Goal: Task Accomplishment & Management: Manage account settings

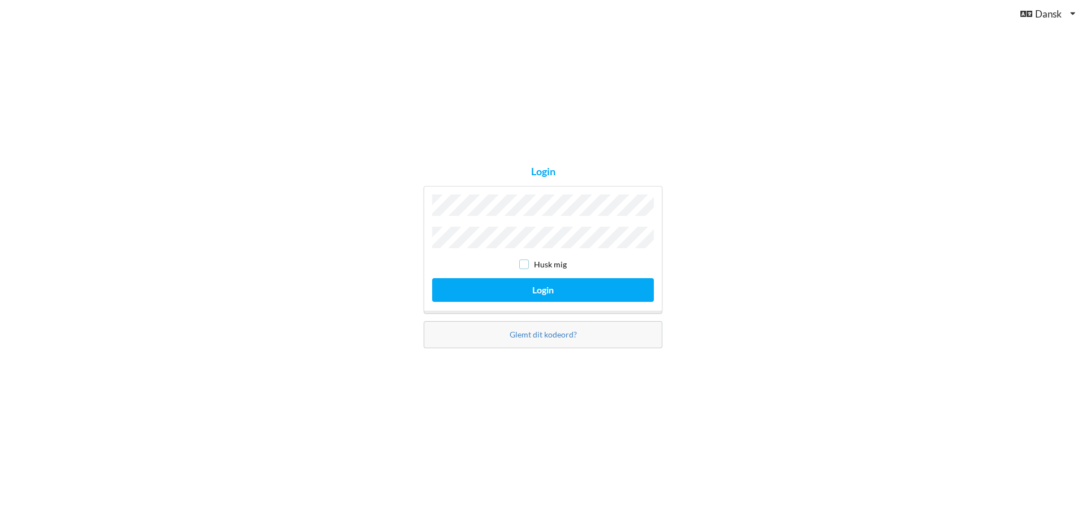
click at [524, 261] on input "checkbox" at bounding box center [524, 265] width 10 height 10
checkbox input "true"
click at [455, 290] on button "Login" at bounding box center [543, 289] width 222 height 23
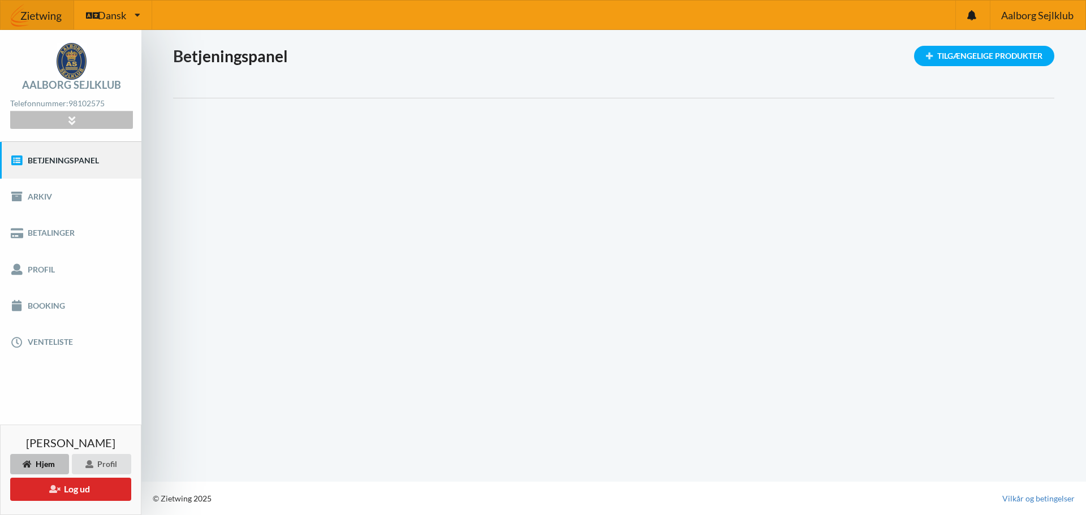
click at [76, 119] on icon at bounding box center [71, 120] width 13 height 10
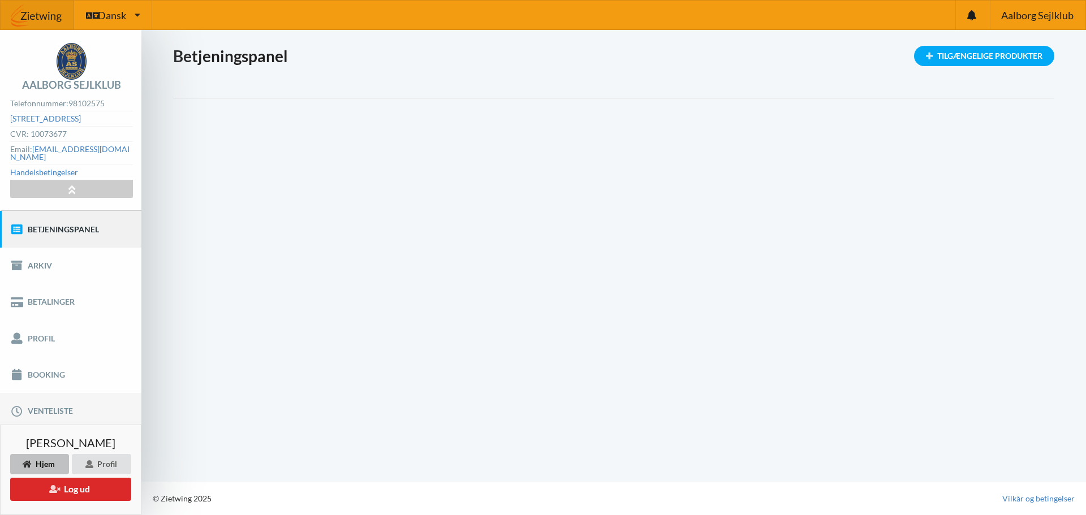
click at [64, 403] on link "Venteliste" at bounding box center [70, 411] width 141 height 36
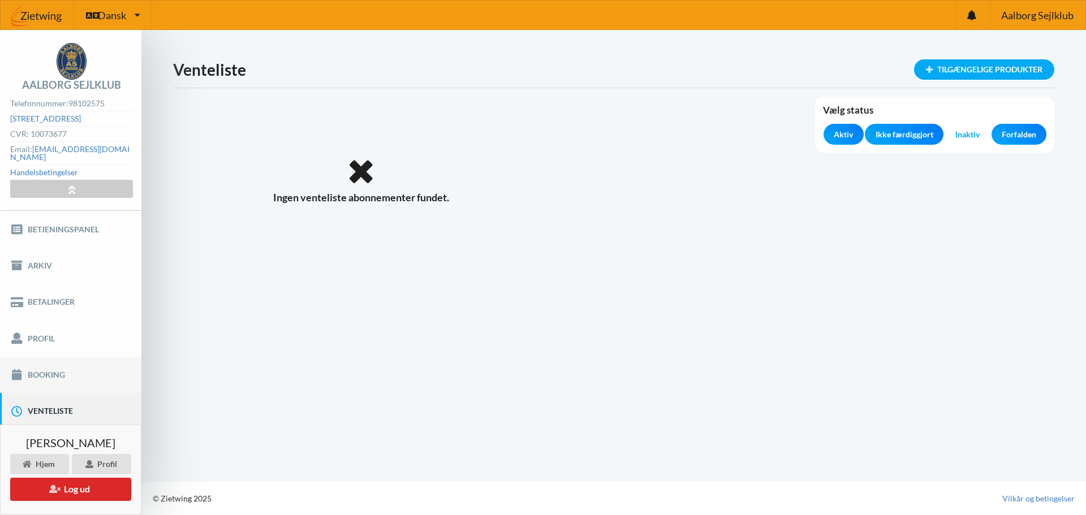
click at [60, 368] on link "Booking" at bounding box center [70, 375] width 141 height 36
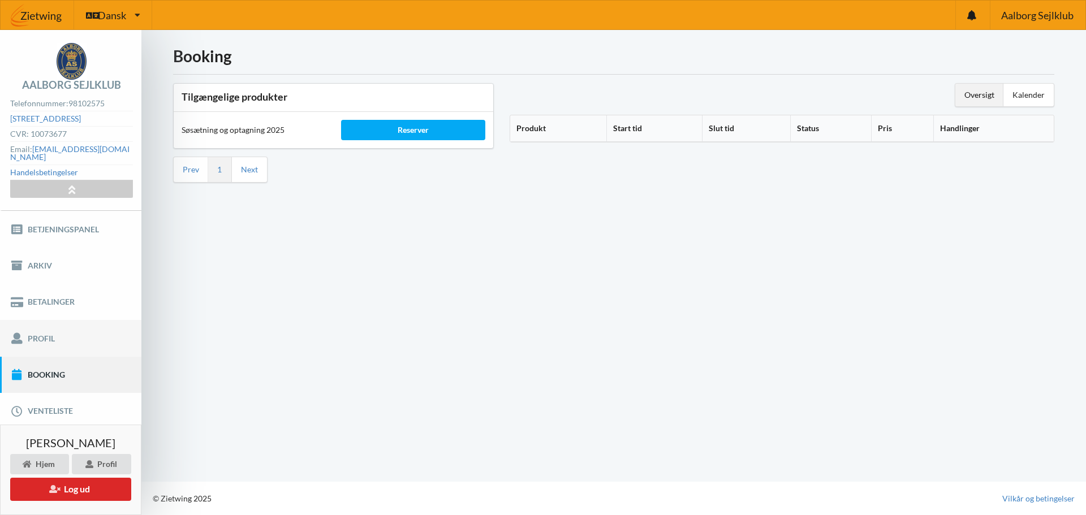
click at [33, 332] on link "Profil" at bounding box center [70, 338] width 141 height 36
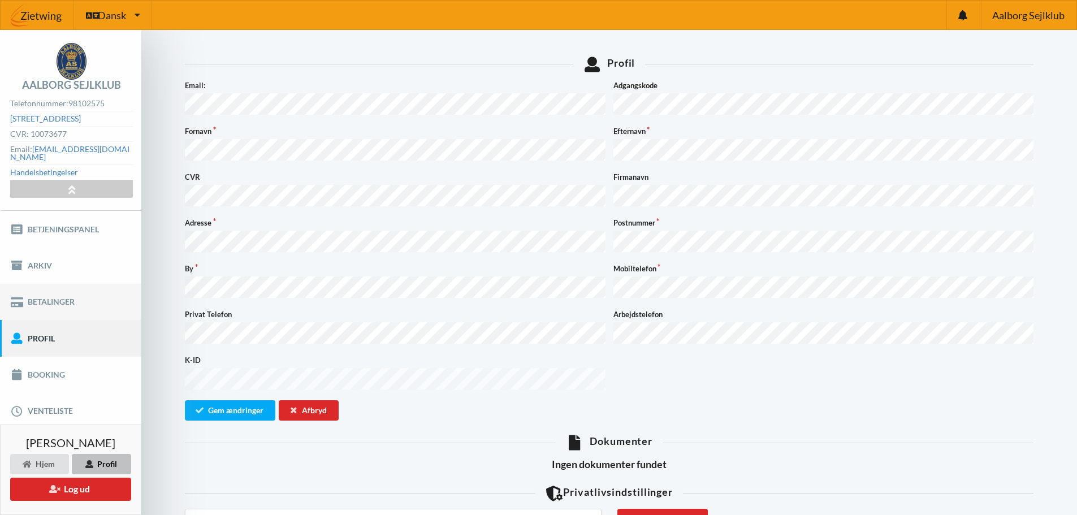
click at [33, 290] on link "Betalinger" at bounding box center [70, 302] width 141 height 36
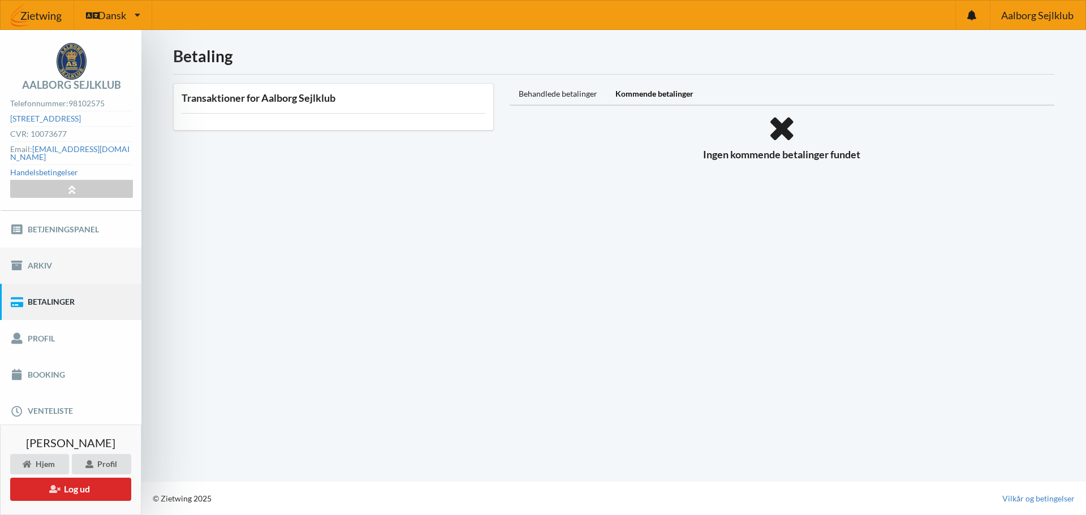
click at [33, 257] on link "Arkiv" at bounding box center [70, 266] width 141 height 36
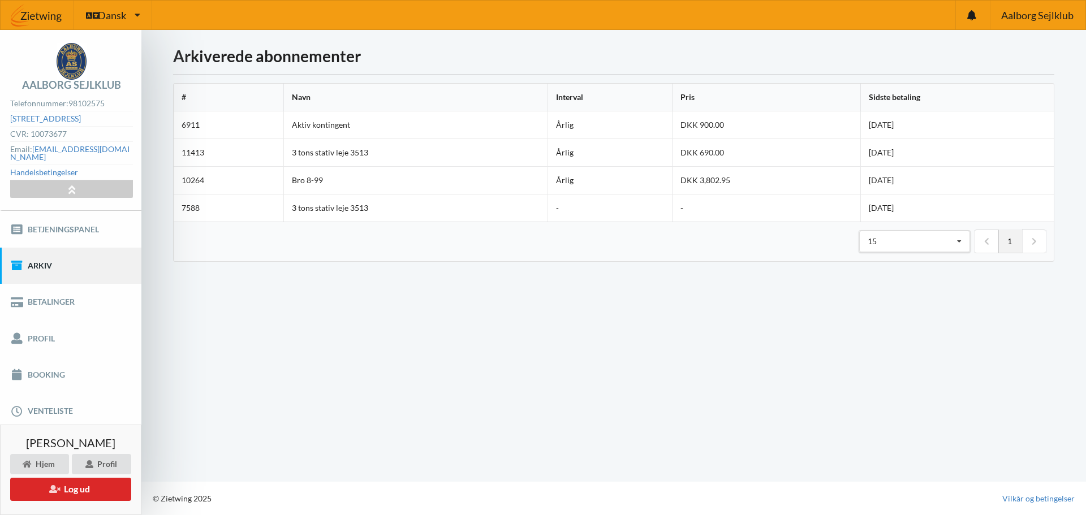
click at [191, 123] on td "6911" at bounding box center [229, 124] width 110 height 27
click at [222, 133] on td "6911" at bounding box center [229, 124] width 110 height 27
click at [890, 124] on td "[DATE]" at bounding box center [956, 124] width 193 height 27
click at [202, 206] on td "7588" at bounding box center [229, 208] width 110 height 28
click at [198, 182] on td "10264" at bounding box center [229, 180] width 110 height 28
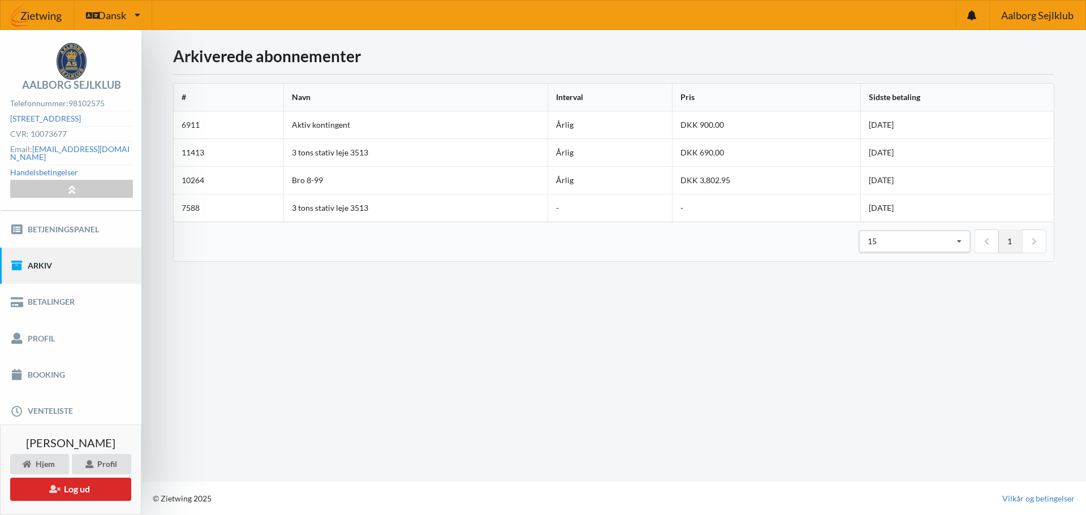
click at [198, 157] on td "11413" at bounding box center [229, 153] width 110 height 28
click at [194, 119] on td "6911" at bounding box center [229, 124] width 110 height 27
click at [195, 126] on td "6911" at bounding box center [229, 124] width 110 height 27
click at [135, 15] on icon at bounding box center [138, 15] width 6 height 8
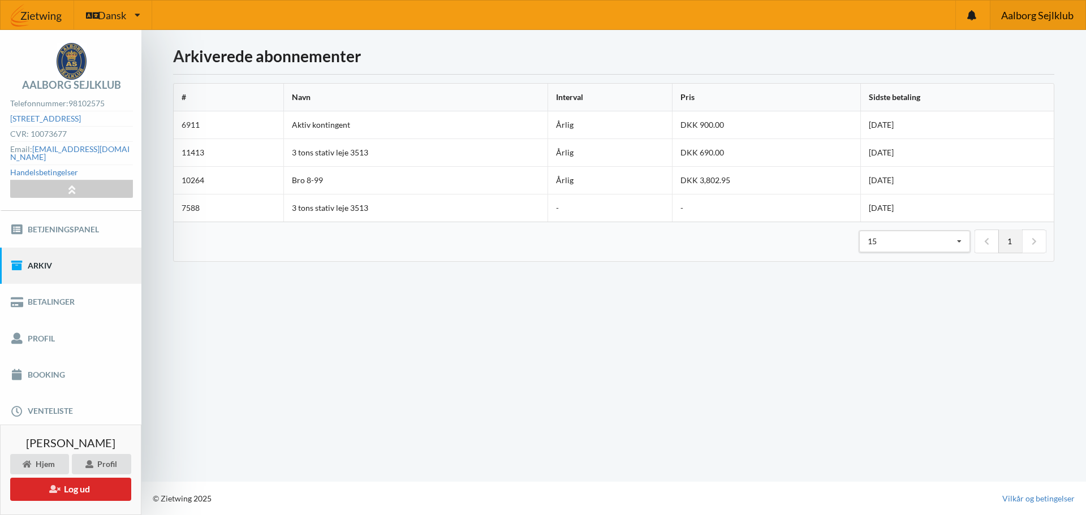
click at [1022, 15] on span "Aalborg Sejlklub" at bounding box center [1037, 15] width 72 height 10
click at [48, 367] on link "Booking" at bounding box center [70, 375] width 141 height 36
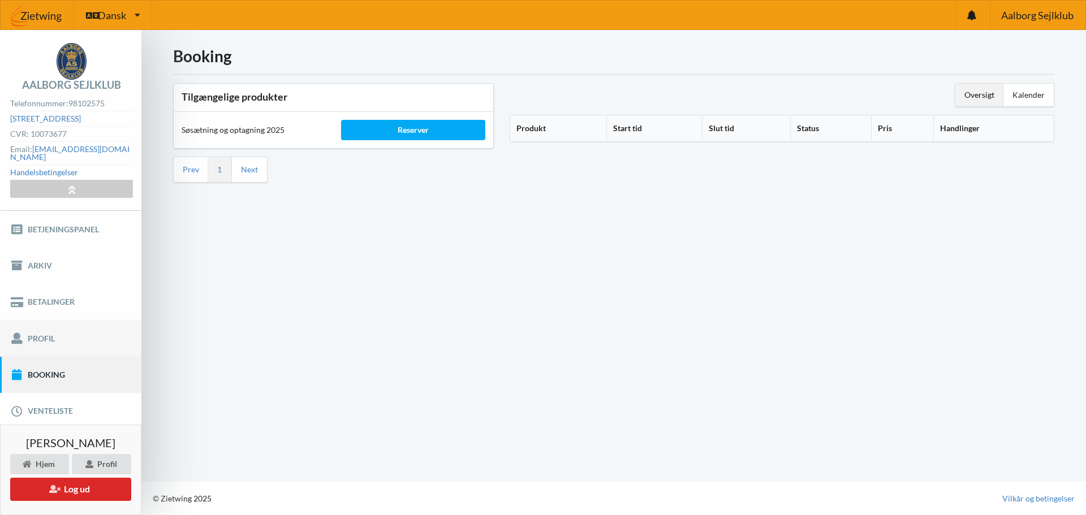
click at [41, 329] on link "Profil" at bounding box center [70, 338] width 141 height 36
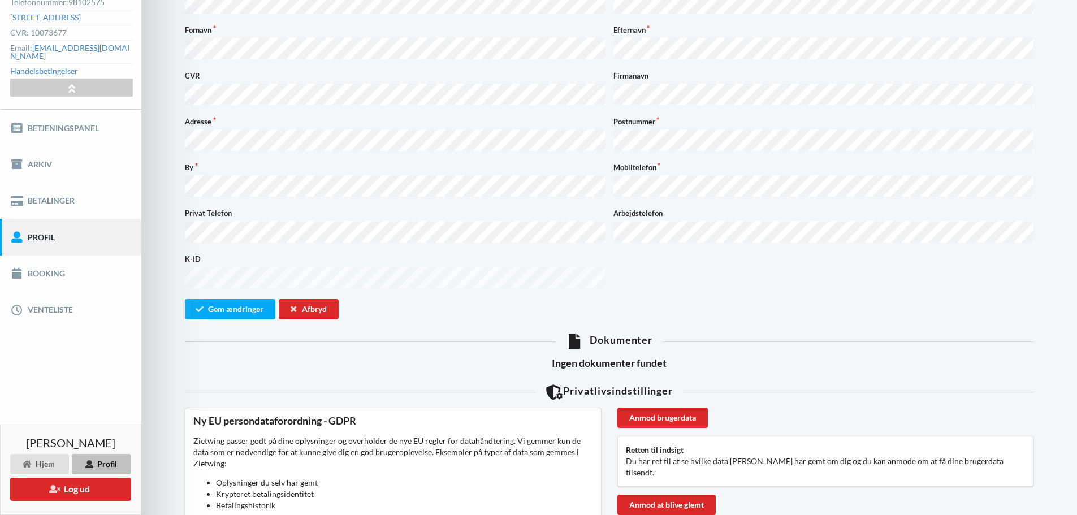
scroll to position [113, 0]
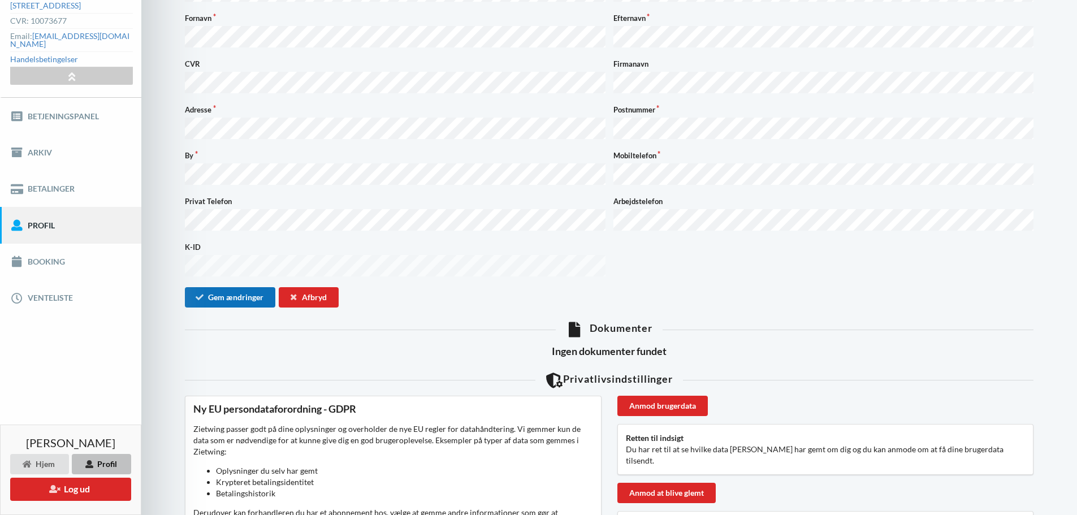
click at [247, 287] on button "Gem ændringer" at bounding box center [230, 297] width 90 height 20
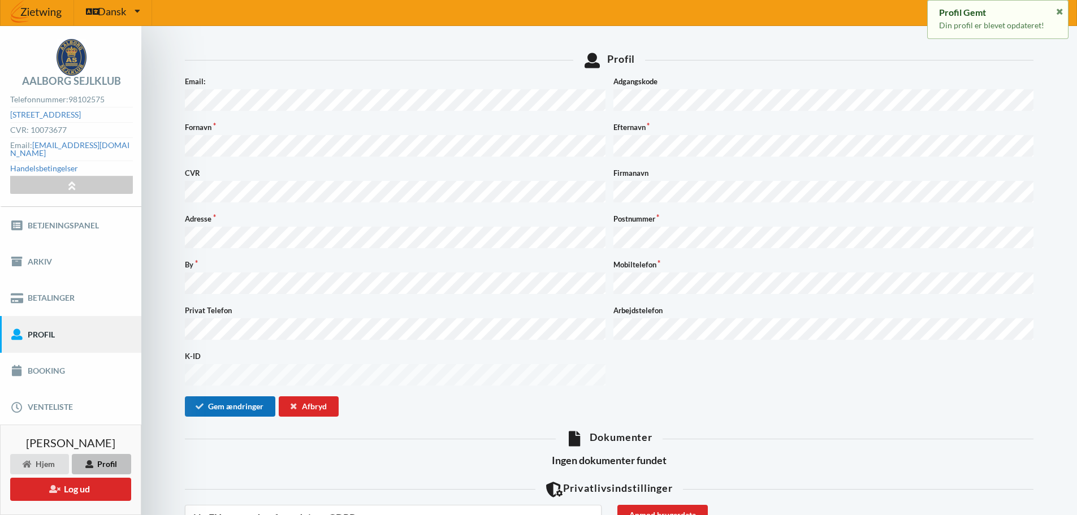
scroll to position [0, 0]
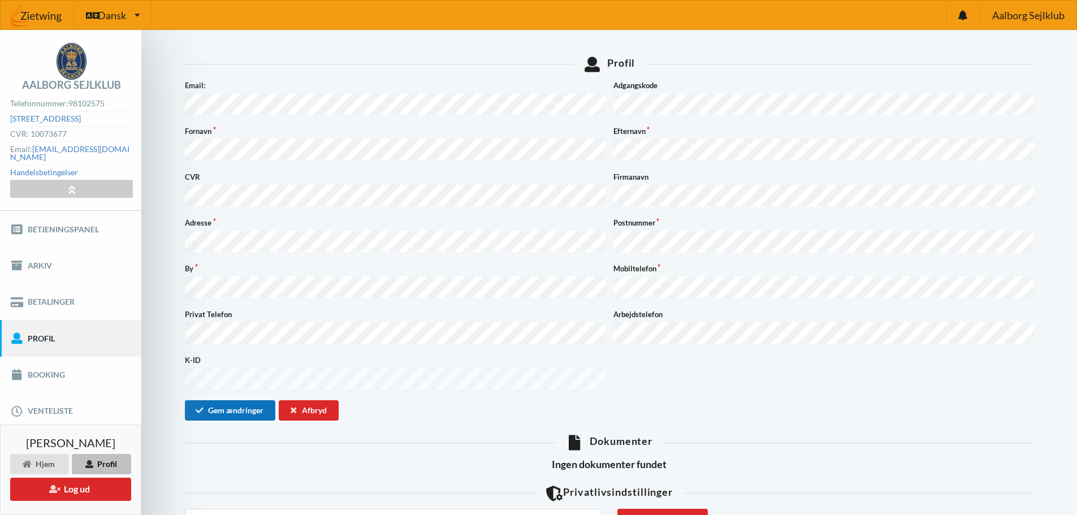
click at [230, 400] on button "Gem ændringer" at bounding box center [230, 410] width 90 height 20
click at [33, 462] on div "Hjem" at bounding box center [39, 464] width 59 height 20
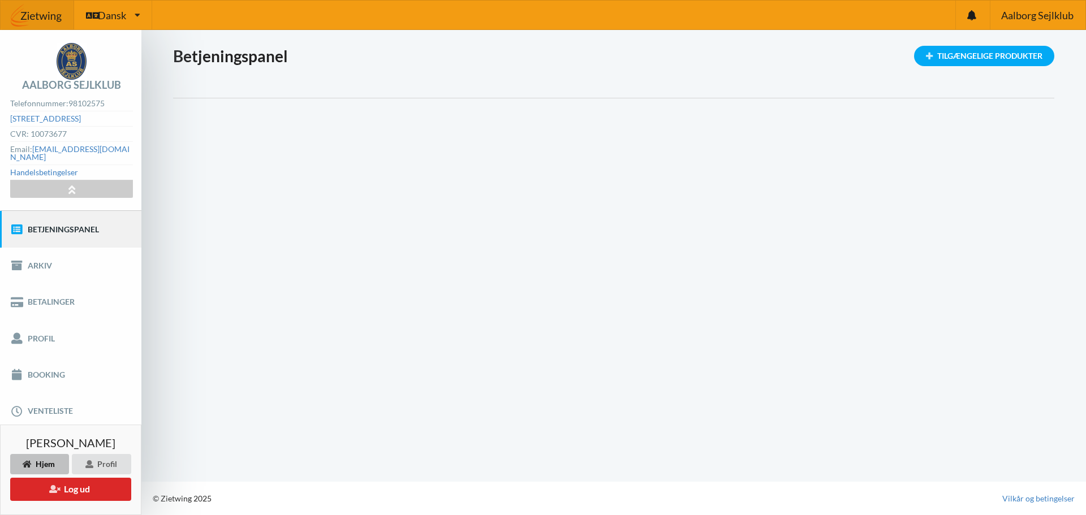
click at [34, 14] on img at bounding box center [38, 15] width 74 height 34
click at [49, 267] on link "Arkiv" at bounding box center [70, 266] width 141 height 36
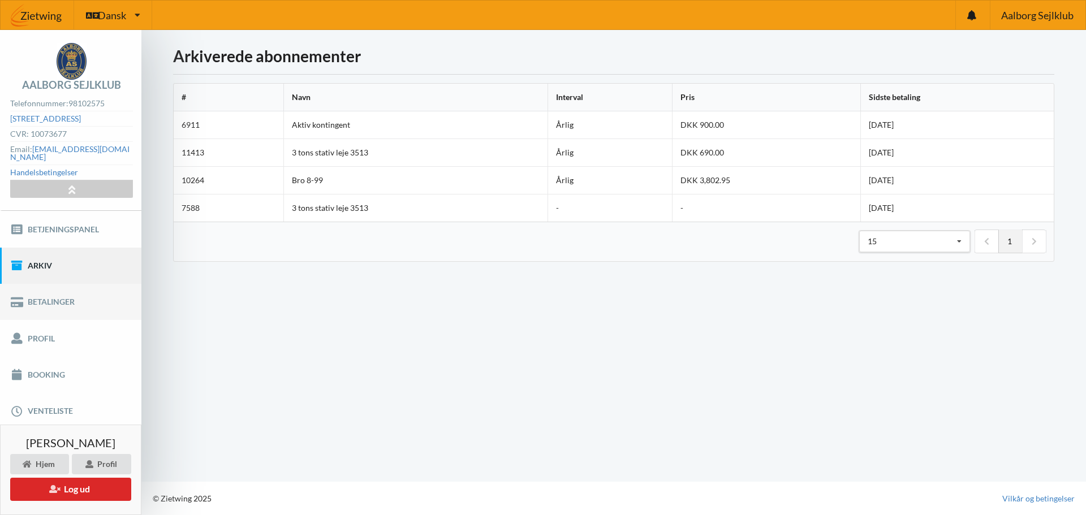
click at [28, 291] on link "Betalinger" at bounding box center [70, 302] width 141 height 36
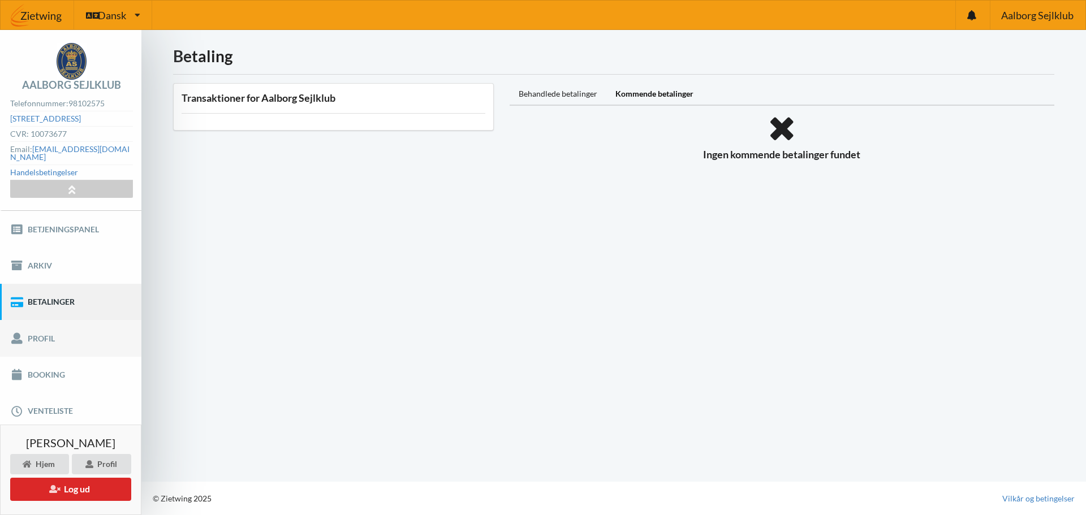
click at [33, 327] on link "Profil" at bounding box center [70, 338] width 141 height 36
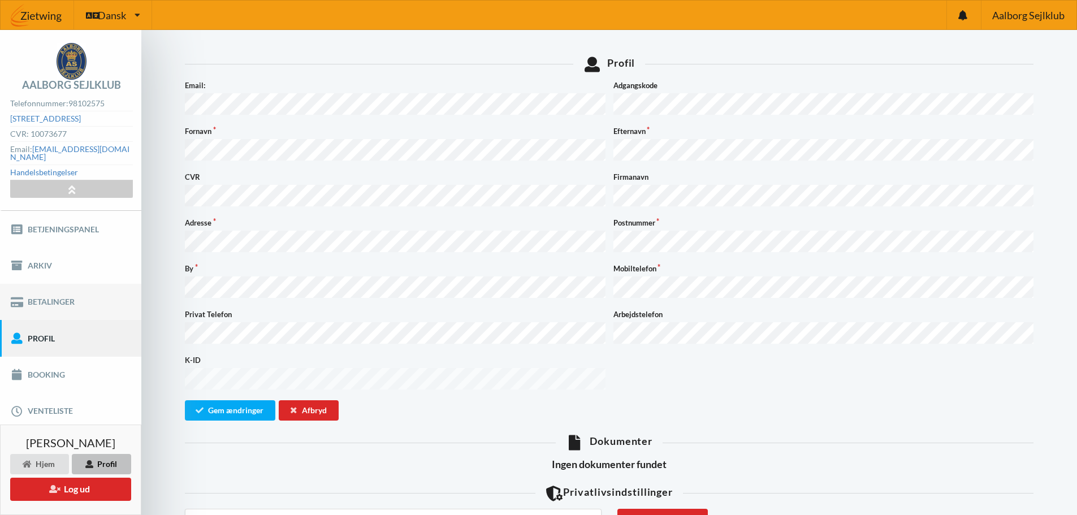
click at [54, 301] on link "Betalinger" at bounding box center [70, 302] width 141 height 36
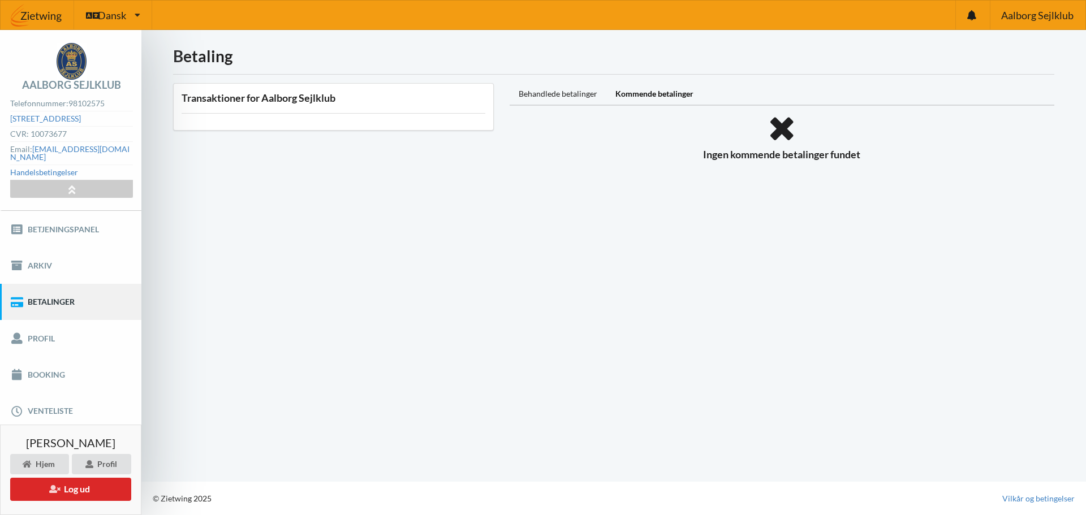
click at [650, 100] on div "Kommende betalinger" at bounding box center [654, 94] width 96 height 23
click at [651, 96] on div "Kommende betalinger" at bounding box center [654, 94] width 96 height 23
click at [551, 97] on div "Behandlede betalinger" at bounding box center [557, 94] width 97 height 23
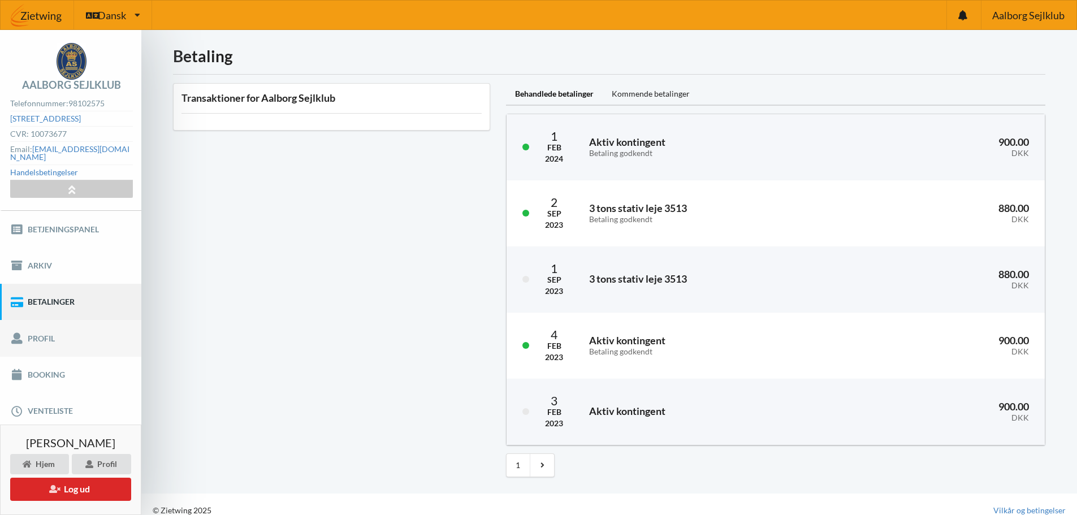
click at [61, 335] on link "Profil" at bounding box center [70, 338] width 141 height 36
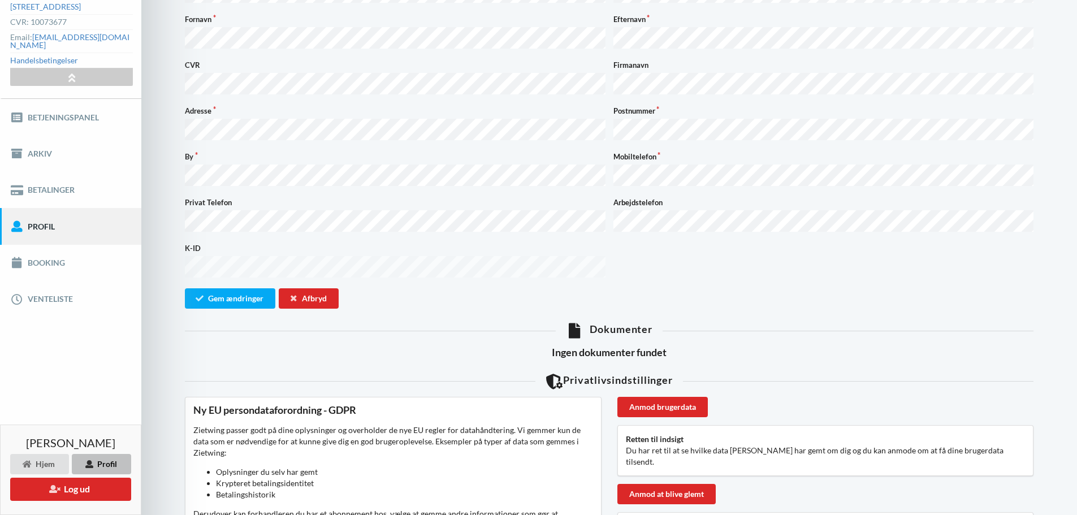
scroll to position [170, 0]
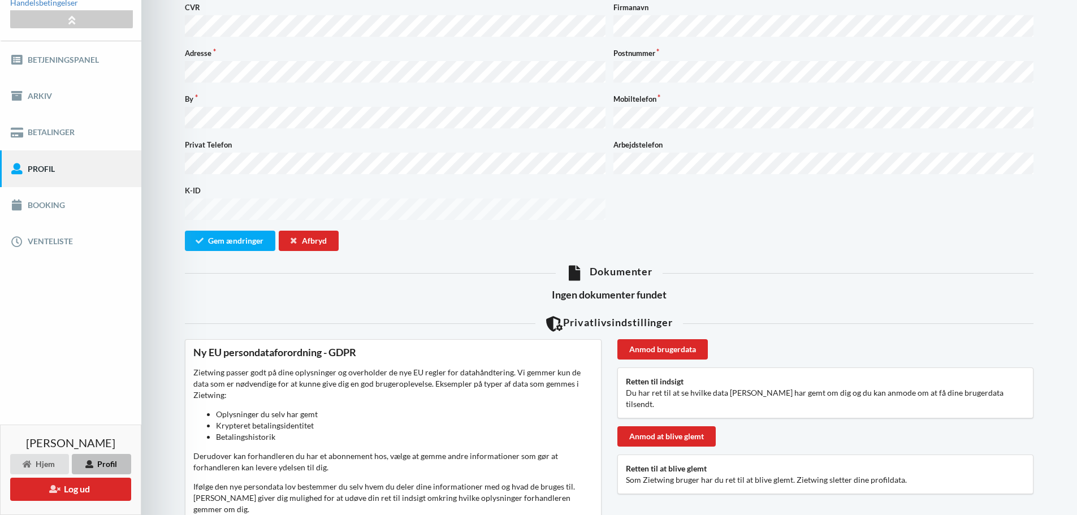
drag, startPoint x: 620, startPoint y: 262, endPoint x: 620, endPoint y: 274, distance: 11.3
click at [620, 263] on div "Profil Noget gik galt... Email: Adgangskode Fornavn Efternavn CVR Firmanavn Adr…" at bounding box center [609, 242] width 872 height 732
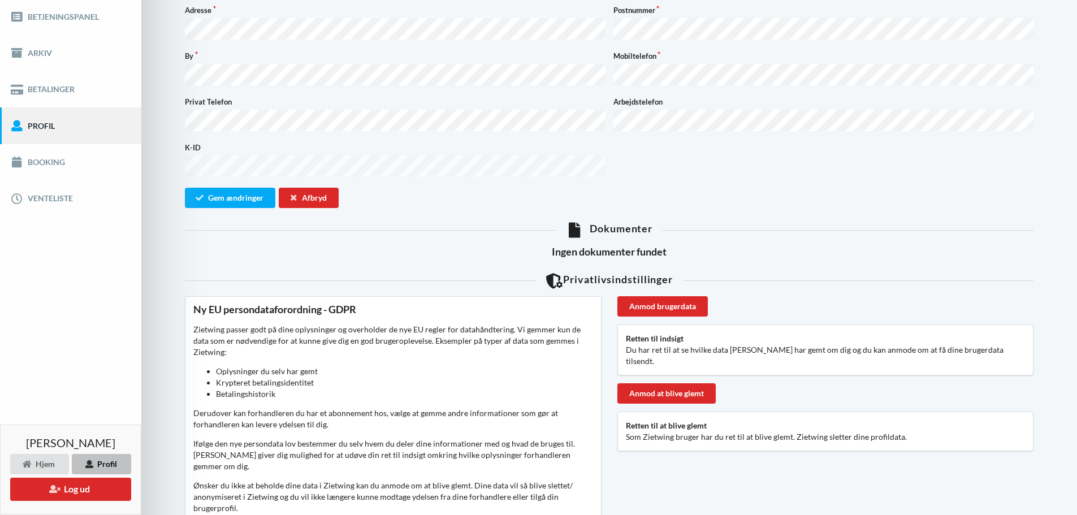
scroll to position [270, 0]
